Goal: Task Accomplishment & Management: Manage account settings

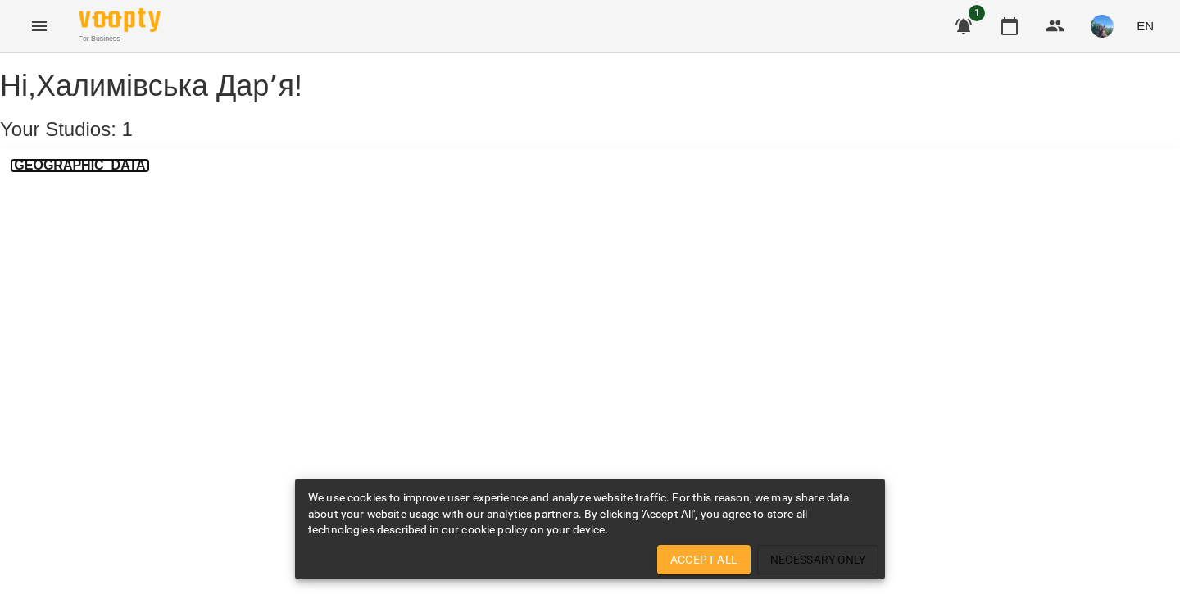
click at [57, 173] on h3 "[GEOGRAPHIC_DATA]" at bounding box center [80, 165] width 140 height 15
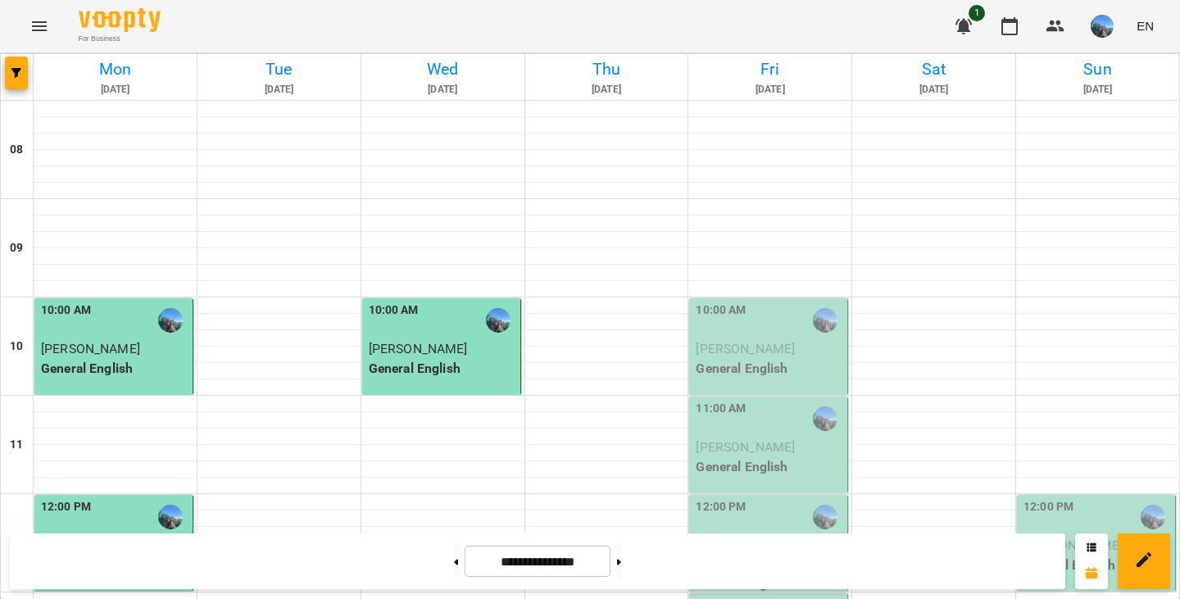
click at [716, 350] on span "[PERSON_NAME]" at bounding box center [745, 349] width 99 height 16
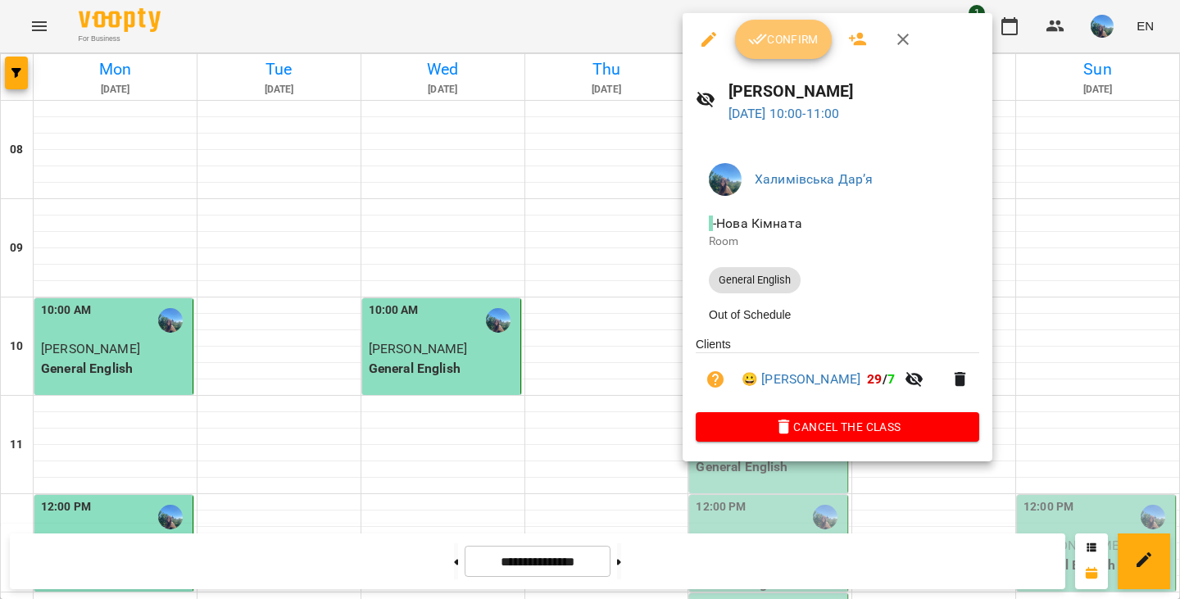
click at [806, 49] on span "Confirm" at bounding box center [783, 40] width 70 height 20
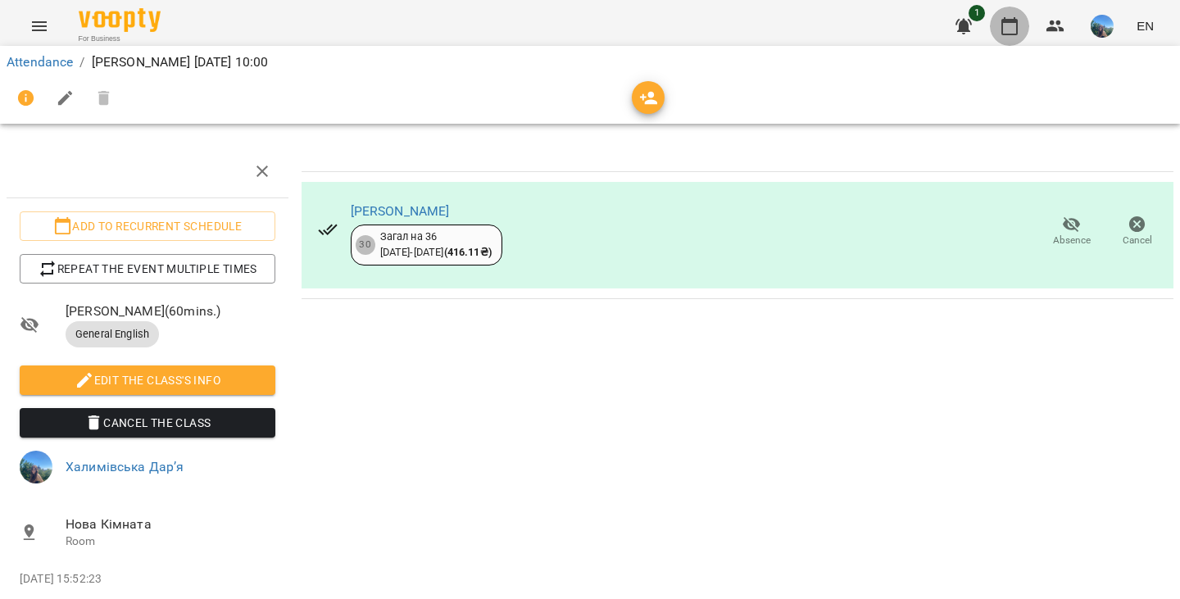
click at [1015, 25] on icon "button" at bounding box center [1010, 26] width 20 height 20
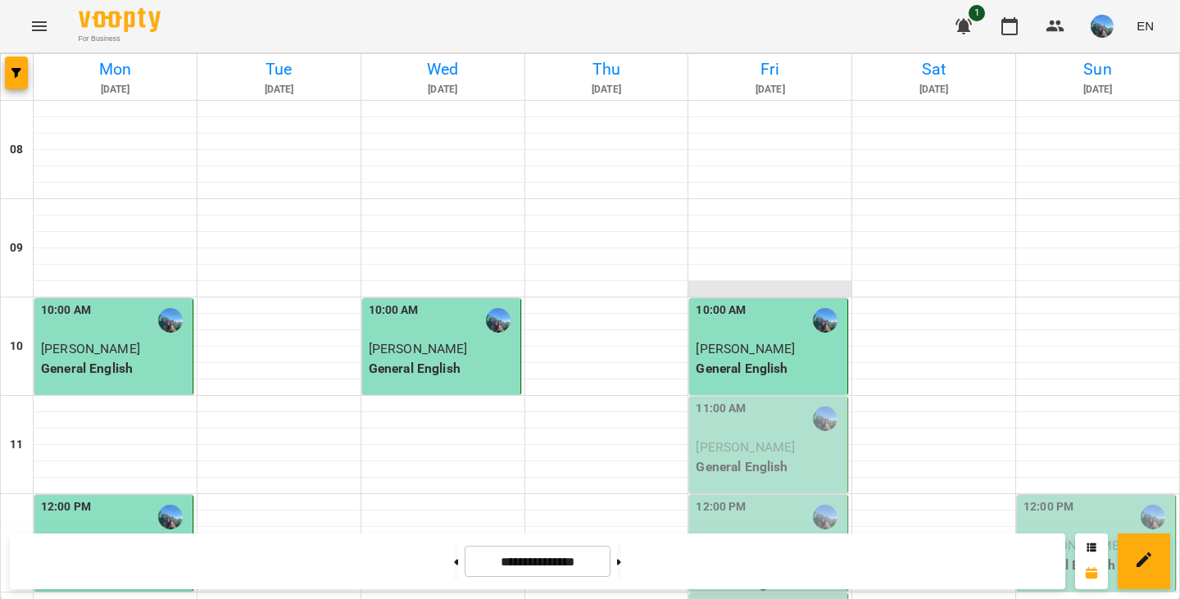
scroll to position [239, 0]
click at [723, 439] on span "[PERSON_NAME]" at bounding box center [745, 447] width 99 height 16
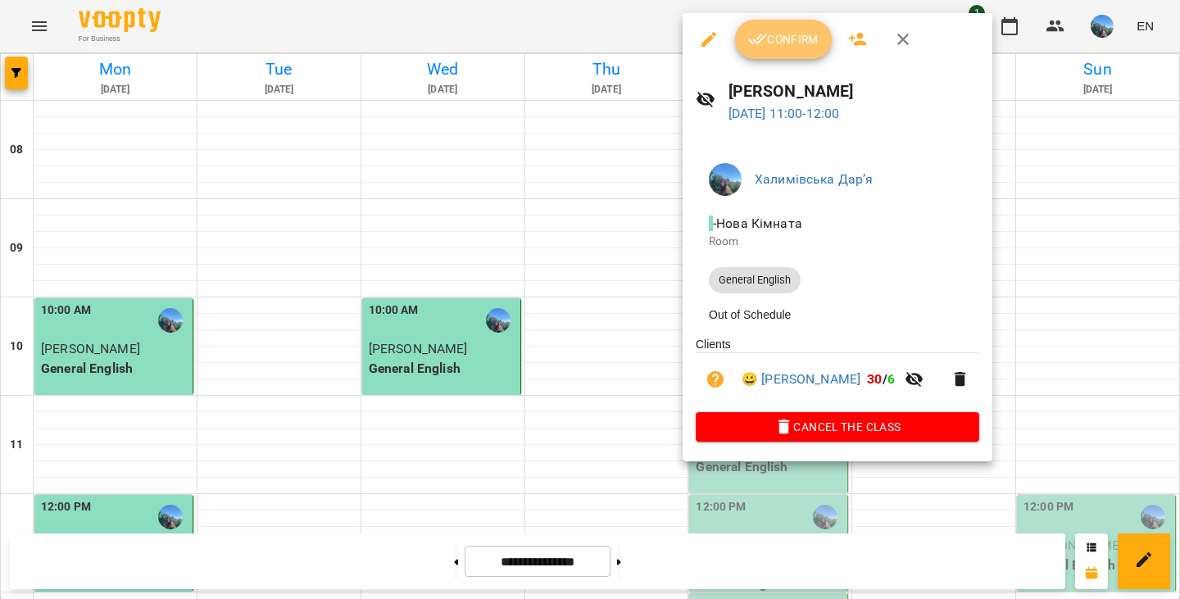
click at [784, 30] on span "Confirm" at bounding box center [783, 40] width 70 height 20
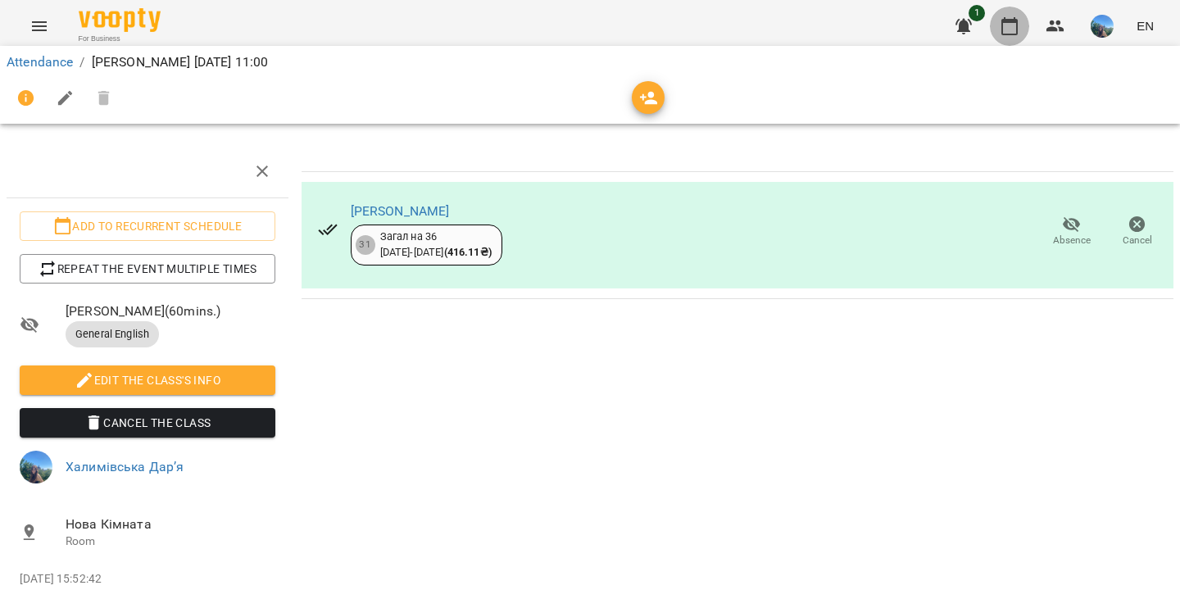
click at [998, 28] on button "button" at bounding box center [1009, 26] width 39 height 39
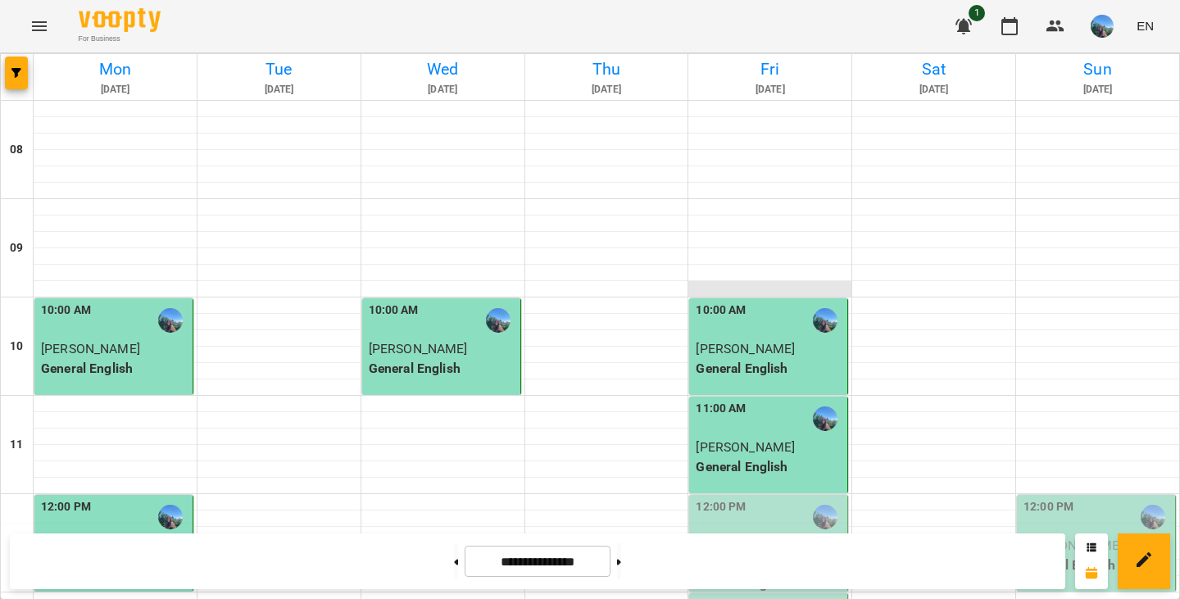
scroll to position [251, 0]
click at [775, 538] on span "[PERSON_NAME] [PERSON_NAME]" at bounding box center [769, 555] width 147 height 35
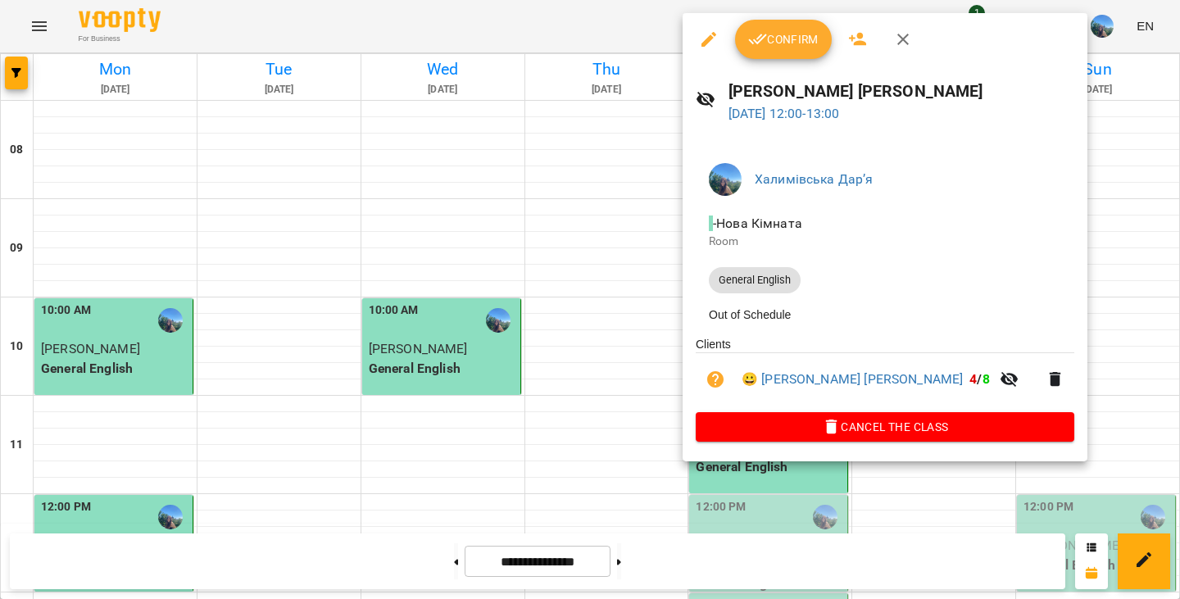
click at [807, 43] on span "Confirm" at bounding box center [783, 40] width 70 height 20
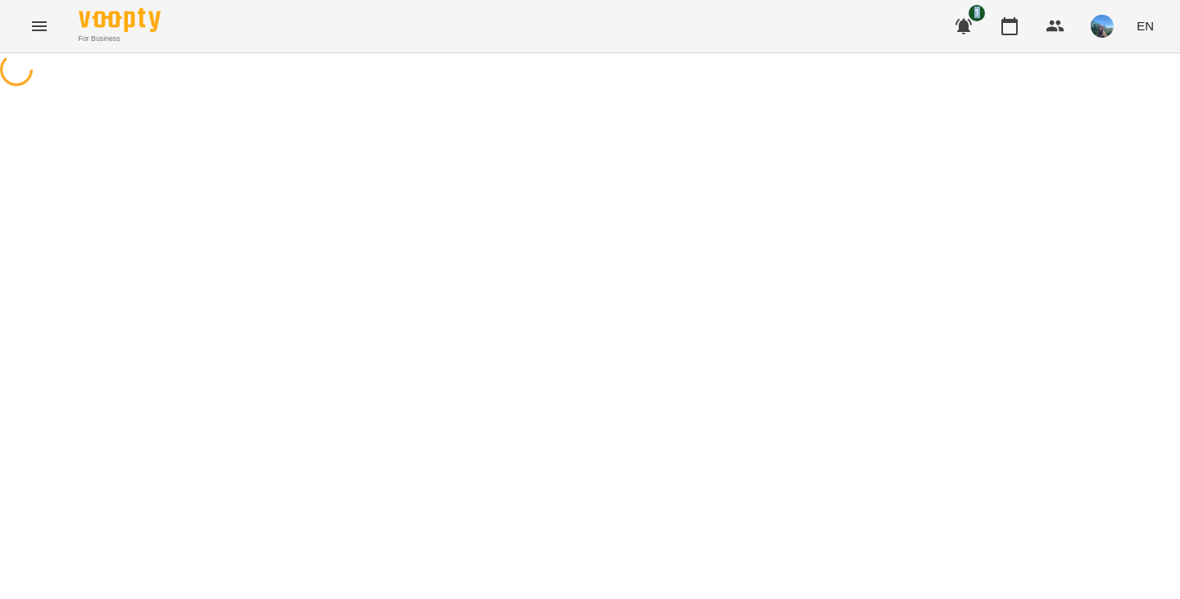
click at [807, 43] on div "For Business 1 EN" at bounding box center [590, 26] width 1180 height 52
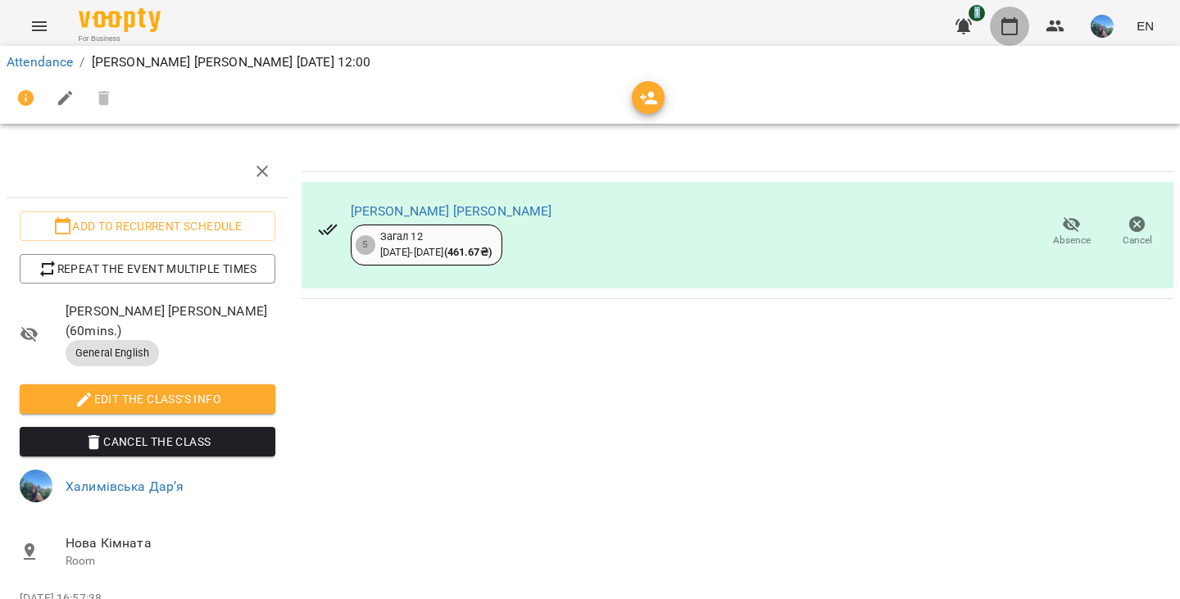
click at [1011, 27] on icon "button" at bounding box center [1010, 26] width 20 height 20
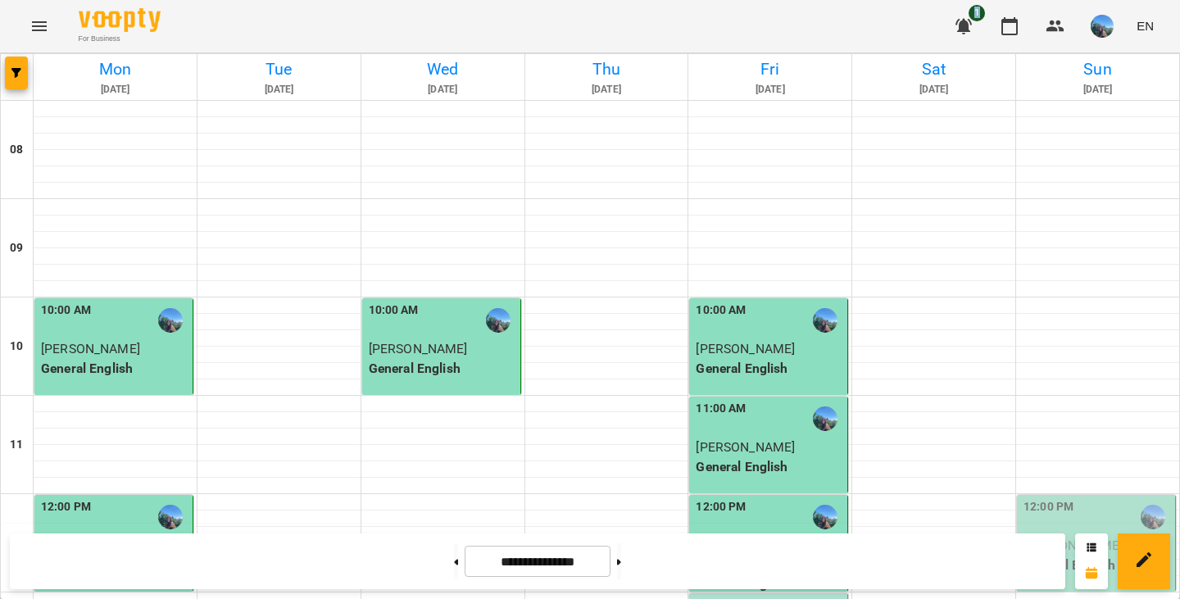
scroll to position [293, 0]
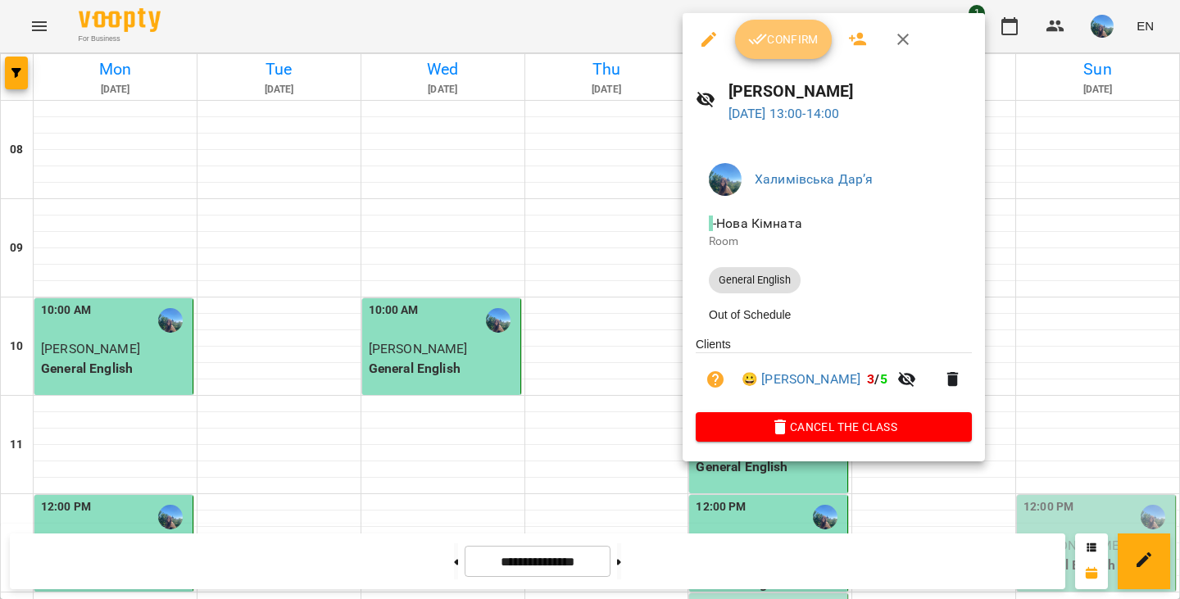
click at [780, 45] on span "Confirm" at bounding box center [783, 40] width 70 height 20
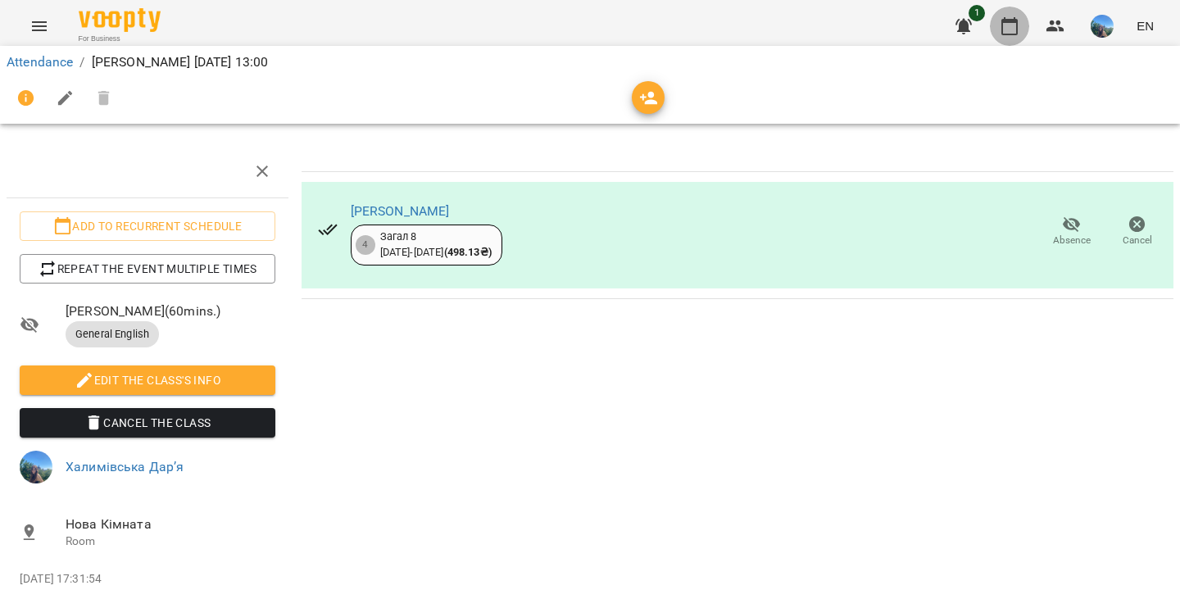
click at [1008, 26] on icon "button" at bounding box center [1010, 26] width 20 height 20
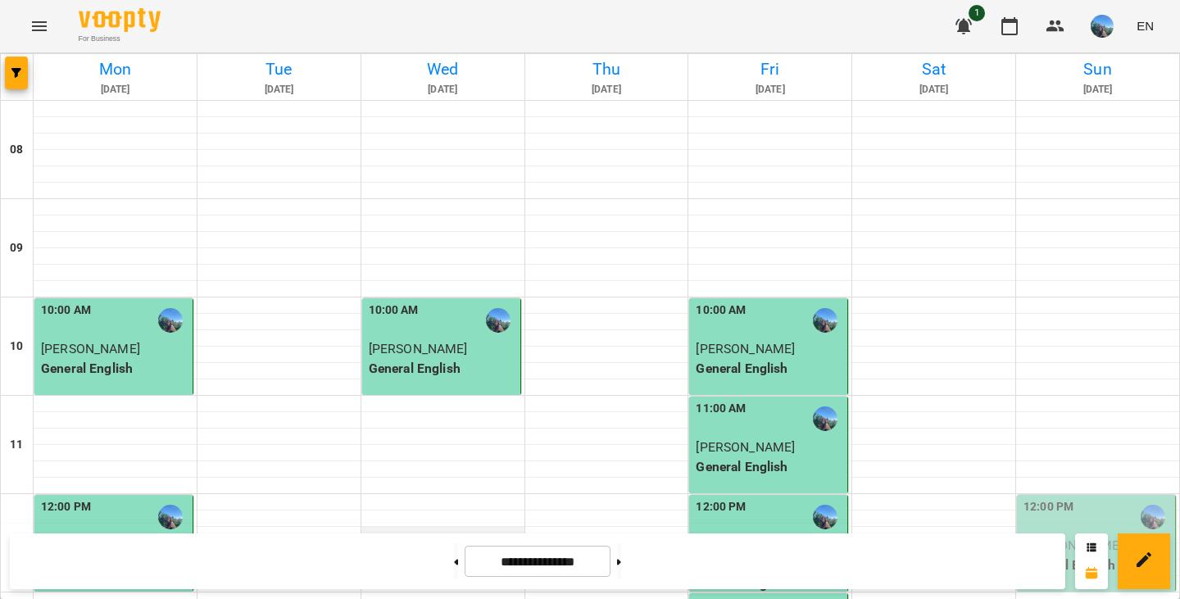
scroll to position [1051, 0]
